Goal: Task Accomplishment & Management: Manage account settings

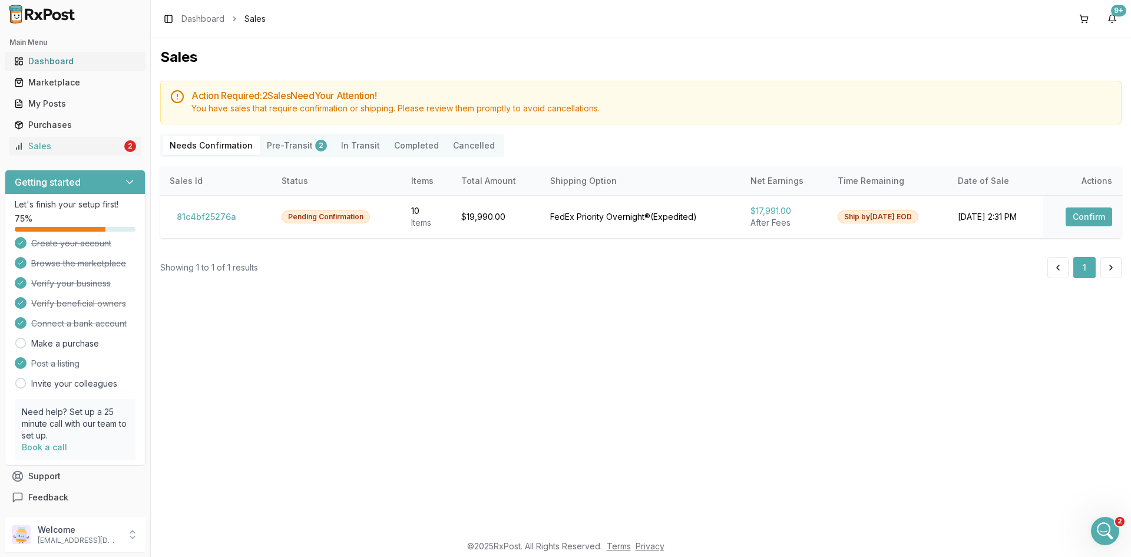
scroll to position [451, 0]
click at [49, 65] on div "Dashboard" at bounding box center [75, 61] width 122 height 12
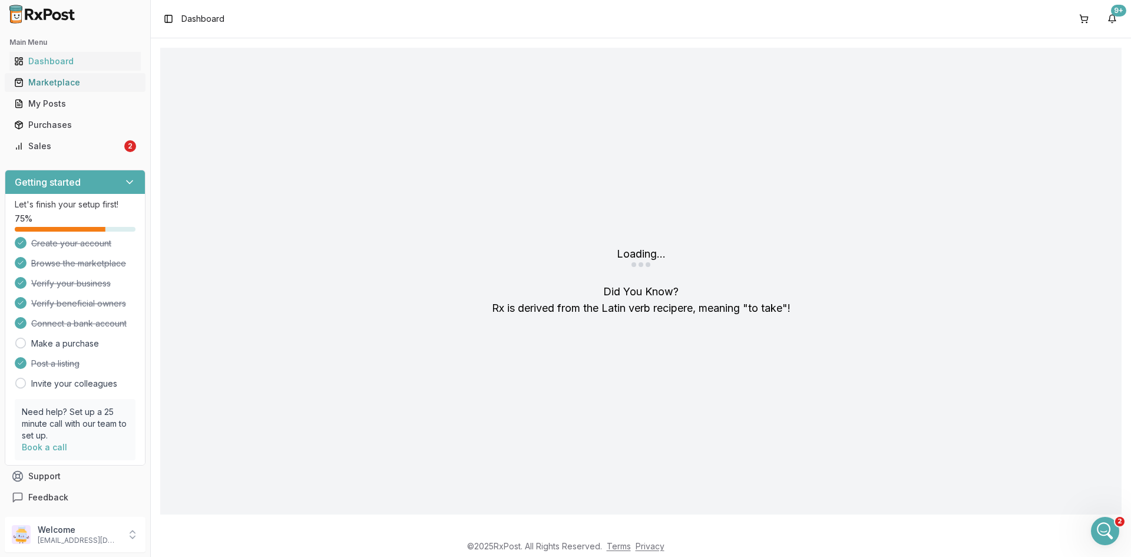
click at [58, 77] on div "Marketplace" at bounding box center [75, 83] width 122 height 12
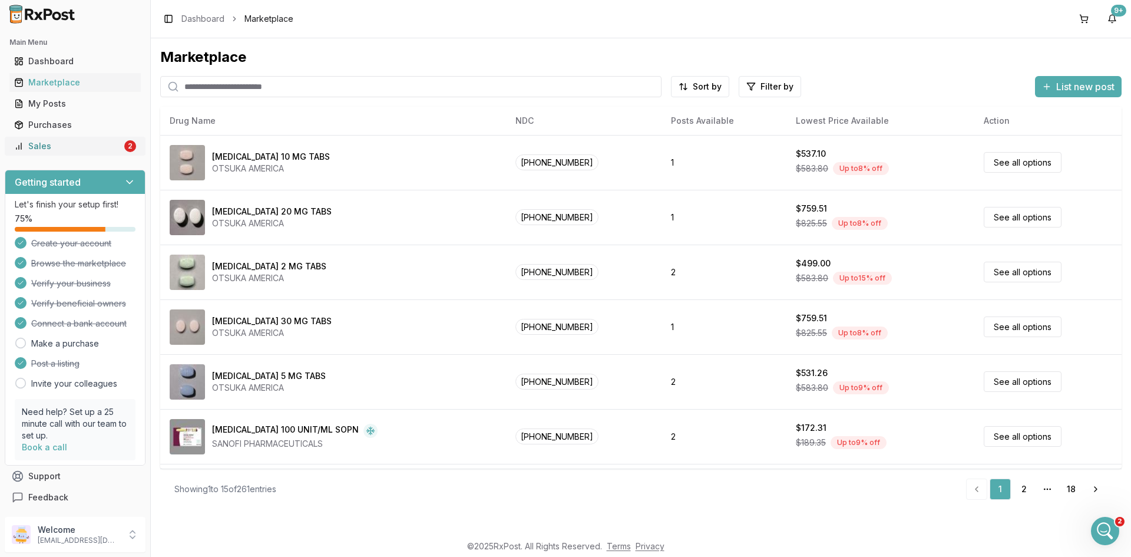
click at [65, 146] on div "Sales" at bounding box center [68, 146] width 108 height 12
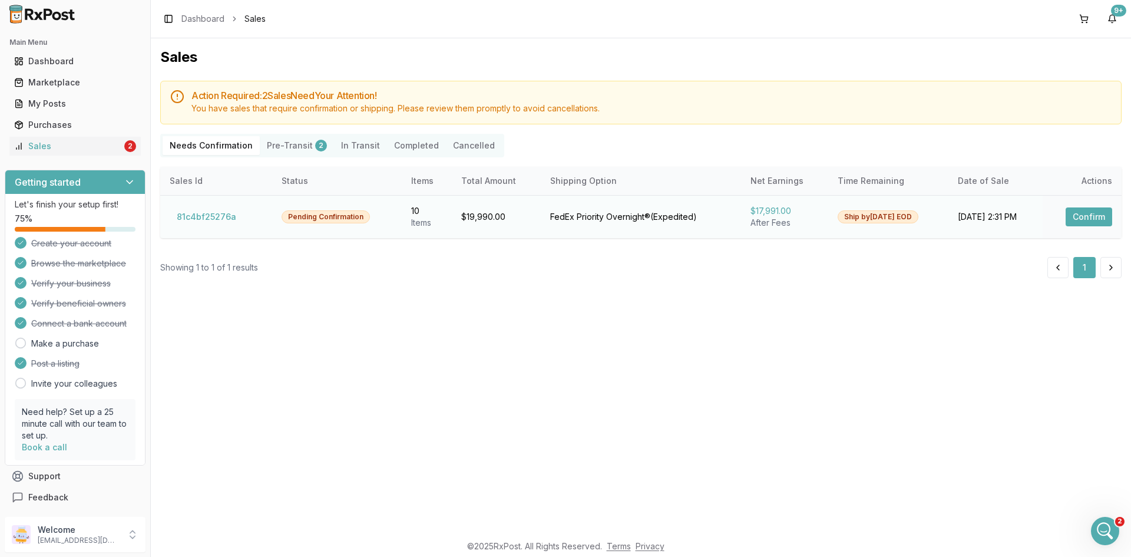
click at [1102, 214] on button "Confirm" at bounding box center [1089, 216] width 47 height 19
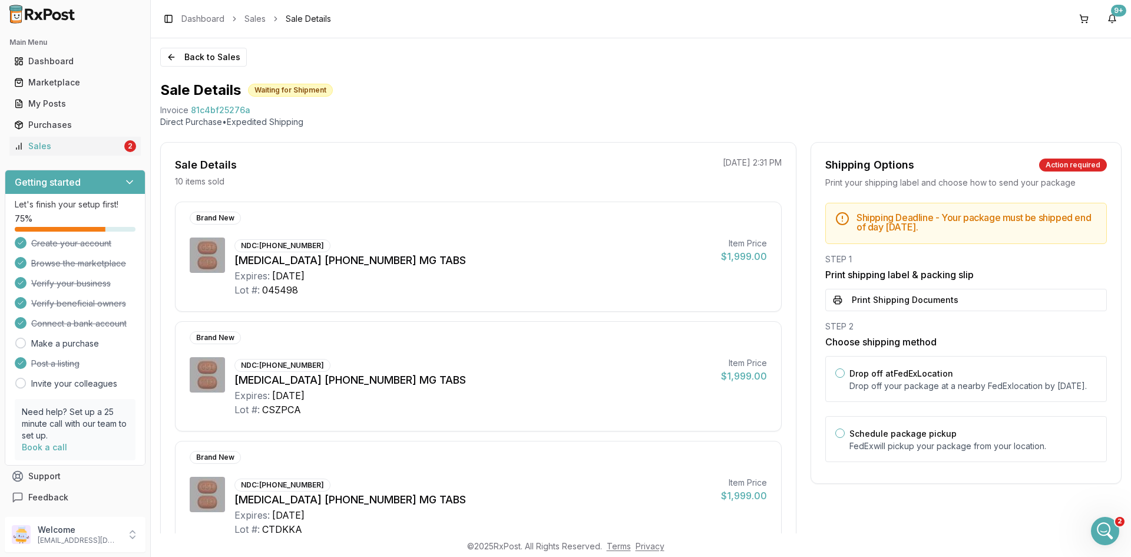
click at [52, 15] on img at bounding box center [42, 14] width 75 height 19
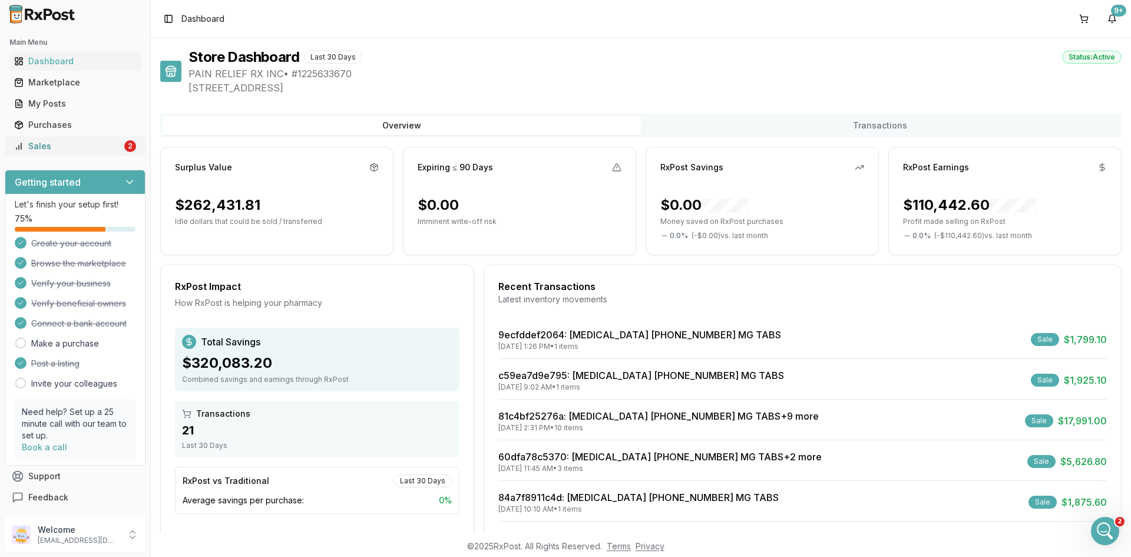
click at [98, 146] on div "Sales" at bounding box center [68, 146] width 108 height 12
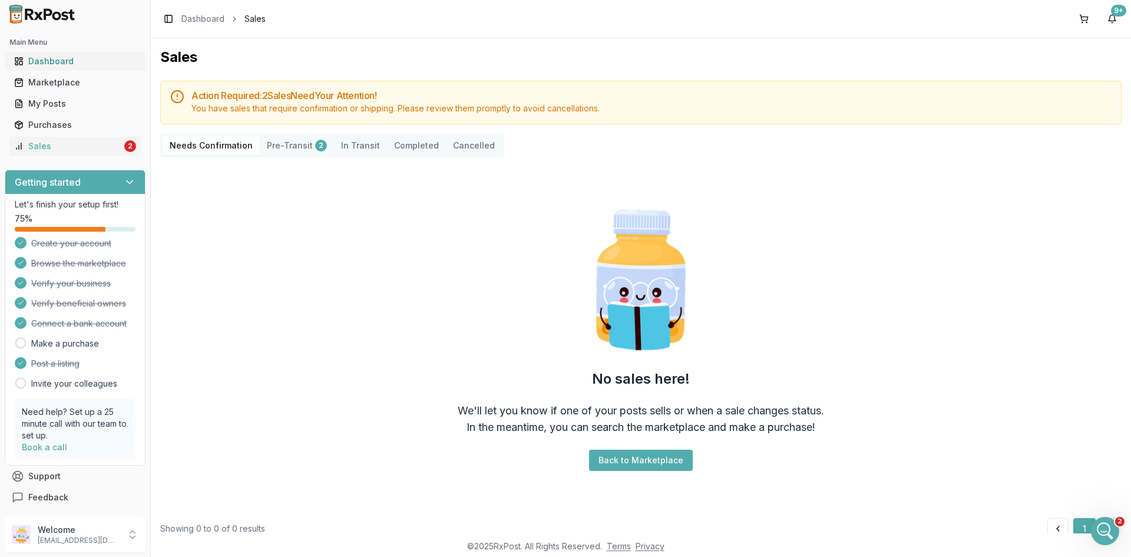
click at [71, 59] on div "Dashboard" at bounding box center [75, 61] width 122 height 12
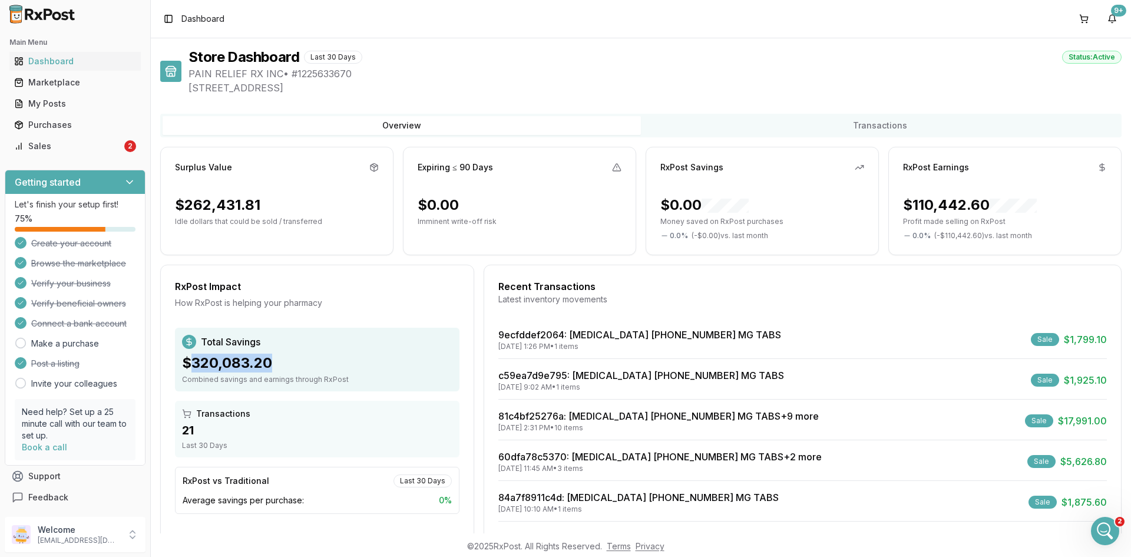
drag, startPoint x: 191, startPoint y: 362, endPoint x: 276, endPoint y: 353, distance: 85.2
click at [276, 353] on div "$320,083.20" at bounding box center [317, 362] width 270 height 19
